Goal: Check status: Check status

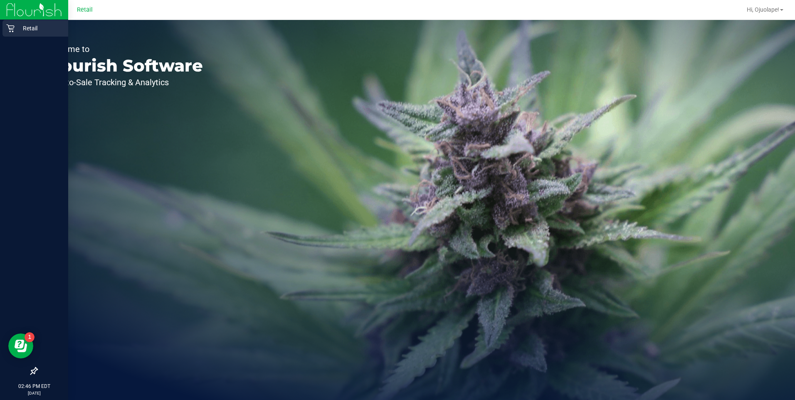
click at [16, 27] on p "Retail" at bounding box center [40, 28] width 50 height 10
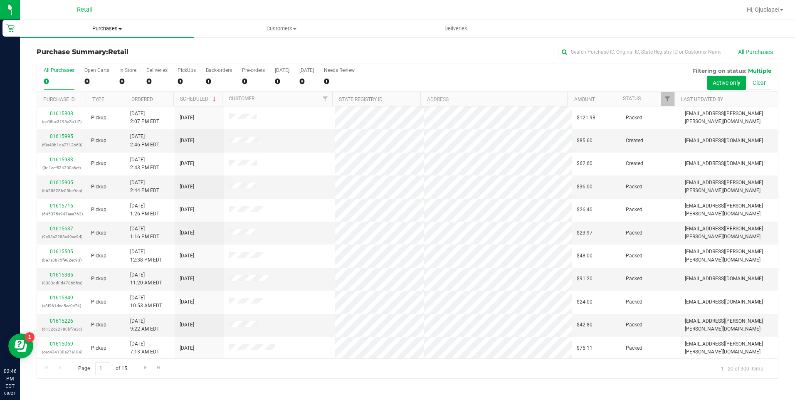
click at [91, 31] on span "Purchases" at bounding box center [107, 28] width 174 height 7
click at [108, 25] on span "Purchases" at bounding box center [107, 28] width 174 height 7
click at [106, 28] on span "Purchases" at bounding box center [107, 28] width 174 height 7
click at [577, 55] on input "text" at bounding box center [641, 52] width 166 height 12
type input "RAYMON"
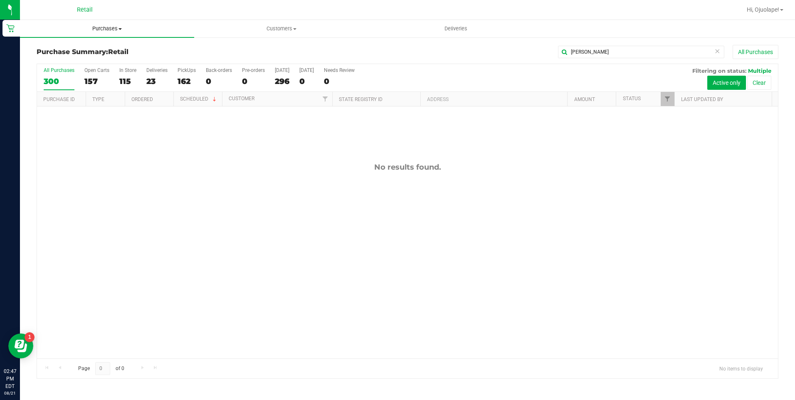
click at [107, 32] on span "Purchases" at bounding box center [107, 28] width 174 height 7
click at [96, 69] on li "All purchases" at bounding box center [107, 70] width 174 height 10
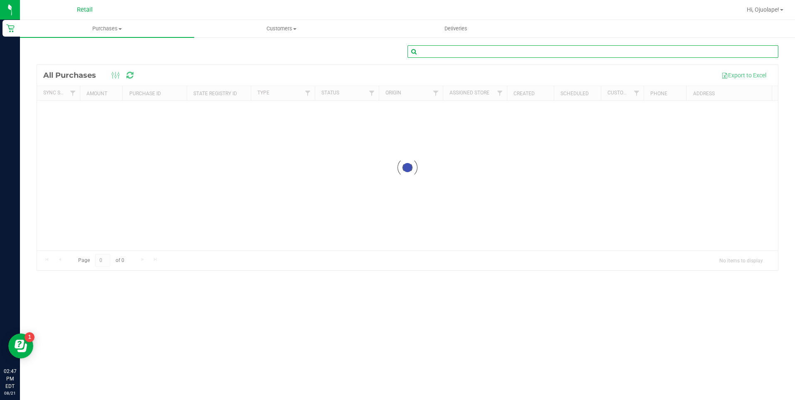
click at [606, 50] on input "text" at bounding box center [592, 51] width 371 height 12
type input "RAYMOND"
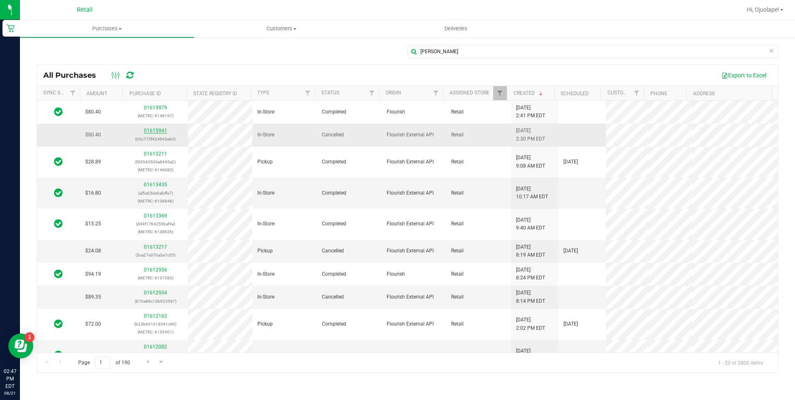
click at [147, 128] on link "01615941" at bounding box center [155, 131] width 23 height 6
